Goal: Information Seeking & Learning: Learn about a topic

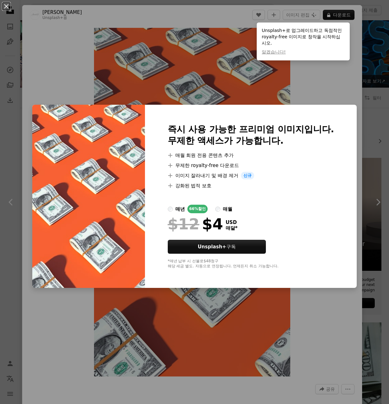
click at [307, 305] on div "An X shape 즉시 사용 가능한 프리미엄 이미지입니다. 무제한 액세스가 가능합니다. A plus sign 매월 회원 전용 콘텐츠 추가 A…" at bounding box center [194, 202] width 389 height 404
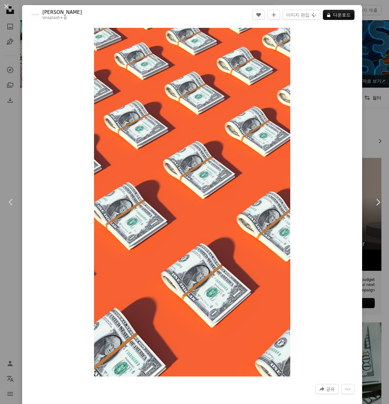
click at [371, 40] on div "An X shape Chevron left Chevron right Alexander Mils Unsplash+ 용 A heart A plus…" at bounding box center [194, 202] width 389 height 404
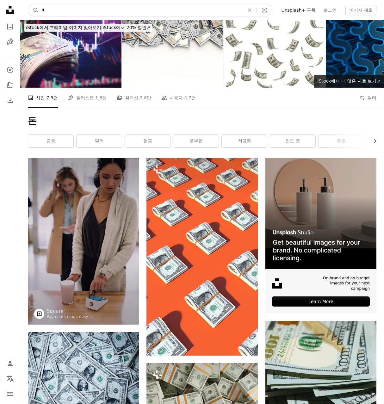
drag, startPoint x: 158, startPoint y: 12, endPoint x: -2, endPoint y: 7, distance: 159.8
type input "*"
type input "**"
click button "A magnifying glass" at bounding box center [33, 10] width 11 height 12
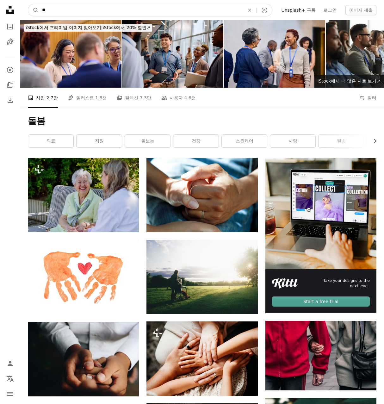
drag, startPoint x: 79, startPoint y: 13, endPoint x: -16, endPoint y: -5, distance: 96.8
type input "****"
click button "A magnifying glass" at bounding box center [33, 10] width 11 height 12
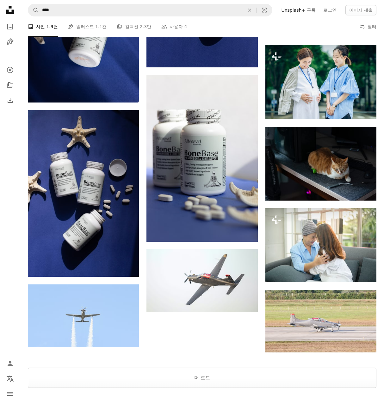
scroll to position [723, 0]
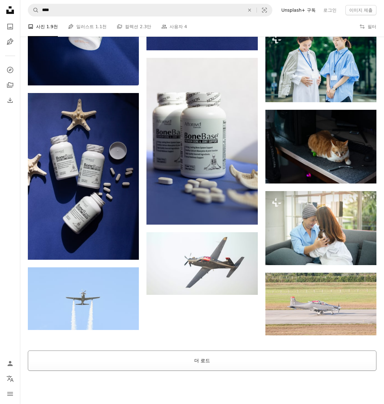
click at [274, 350] on button "더 로드" at bounding box center [202, 360] width 348 height 20
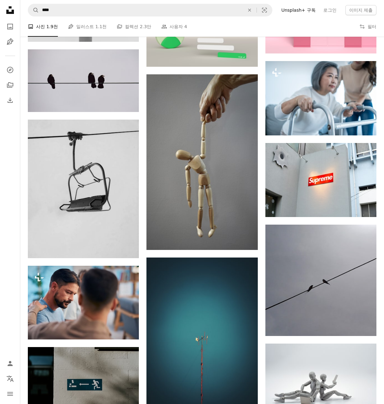
scroll to position [5718, 0]
